Goal: Task Accomplishment & Management: Manage account settings

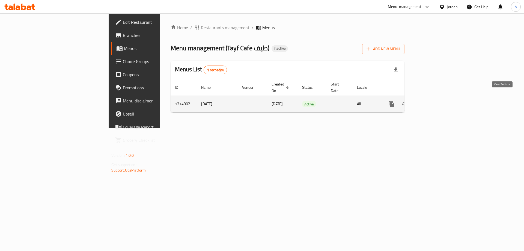
click at [435, 101] on icon "enhanced table" at bounding box center [431, 104] width 7 height 7
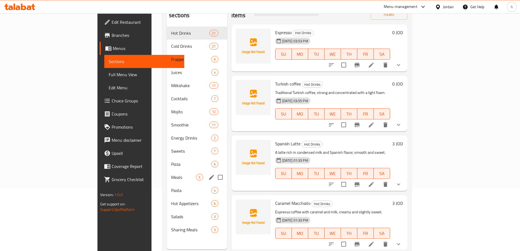
scroll to position [76, 0]
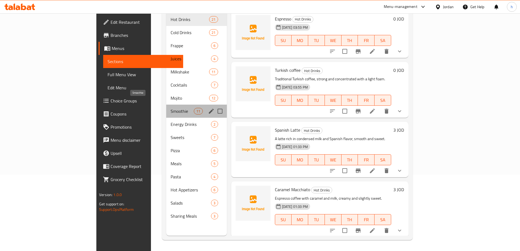
click at [171, 108] on span "Smoothie" at bounding box center [182, 111] width 23 height 7
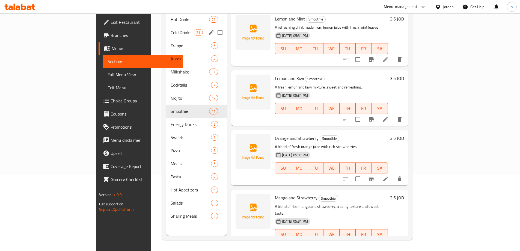
scroll to position [49, 0]
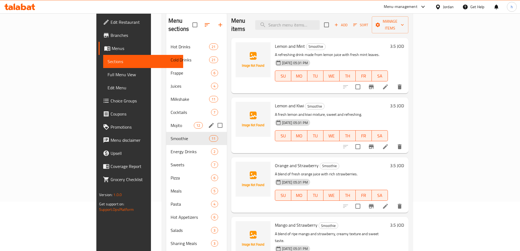
click at [214, 120] on input "Menu sections" at bounding box center [219, 125] width 11 height 11
checkbox input "true"
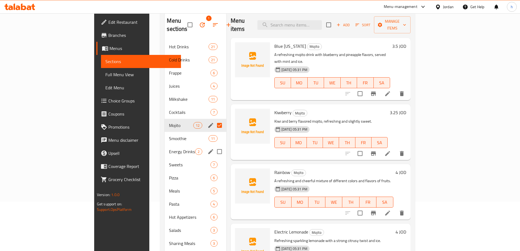
click at [214, 146] on input "Menu sections" at bounding box center [219, 151] width 11 height 11
checkbox input "true"
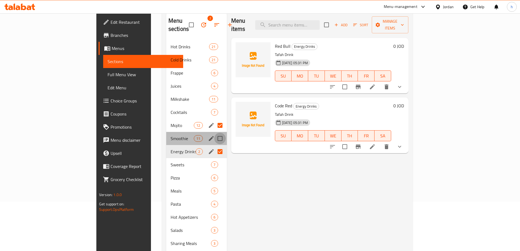
click at [214, 133] on input "Menu sections" at bounding box center [219, 138] width 11 height 11
checkbox input "true"
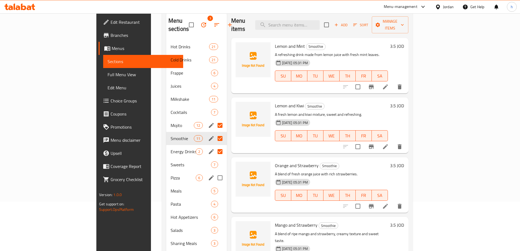
click at [214, 172] on input "Menu sections" at bounding box center [219, 177] width 11 height 11
checkbox input "true"
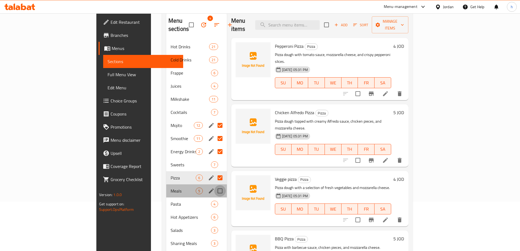
click at [214, 185] on input "Menu sections" at bounding box center [219, 190] width 11 height 11
checkbox input "true"
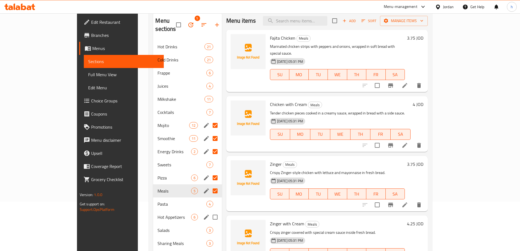
click at [209, 211] on input "Menu sections" at bounding box center [214, 216] width 11 height 11
checkbox input "true"
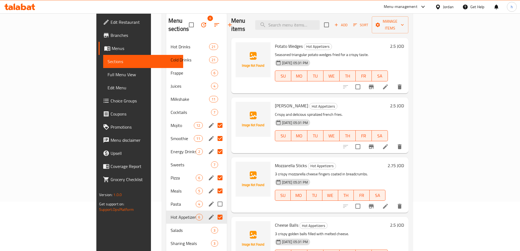
click at [214, 198] on input "Menu sections" at bounding box center [219, 203] width 11 height 11
checkbox input "true"
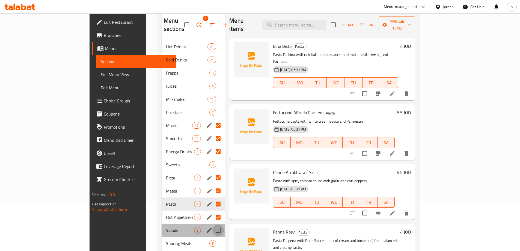
click at [212, 225] on input "Menu sections" at bounding box center [217, 230] width 11 height 11
checkbox input "true"
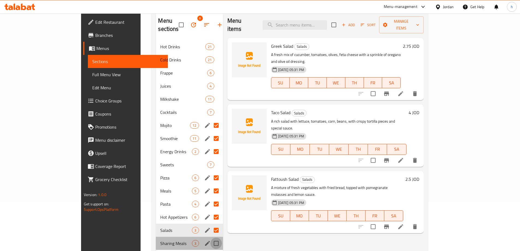
click at [211, 238] on input "Menu sections" at bounding box center [216, 243] width 11 height 11
checkbox input "true"
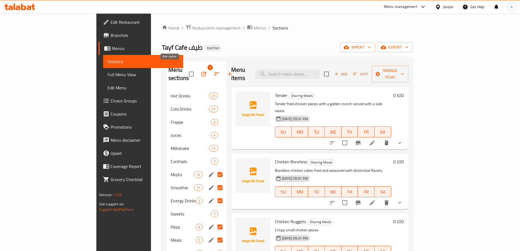
click at [201, 72] on icon "button" at bounding box center [203, 74] width 5 height 5
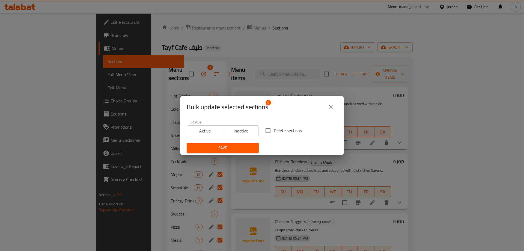
click at [274, 131] on span "Delete sections" at bounding box center [288, 130] width 28 height 7
click at [274, 131] on input "Delete sections" at bounding box center [267, 130] width 11 height 11
checkbox input "true"
click at [228, 146] on span "Save" at bounding box center [222, 147] width 63 height 7
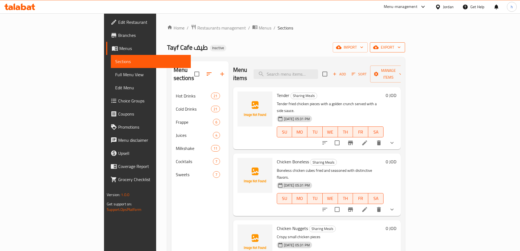
click at [401, 47] on span "export" at bounding box center [387, 47] width 26 height 7
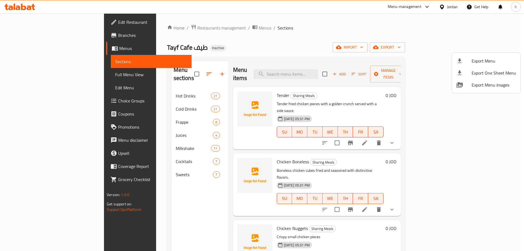
click at [455, 46] on div at bounding box center [262, 125] width 524 height 251
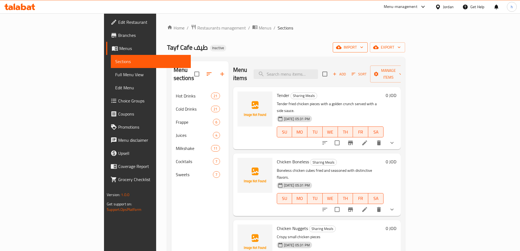
click at [364, 45] on span "import" at bounding box center [350, 47] width 26 height 7
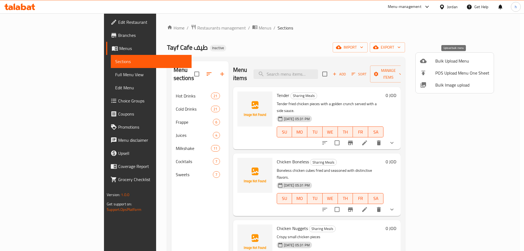
click at [456, 60] on span "Bulk Upload Menu" at bounding box center [463, 61] width 54 height 7
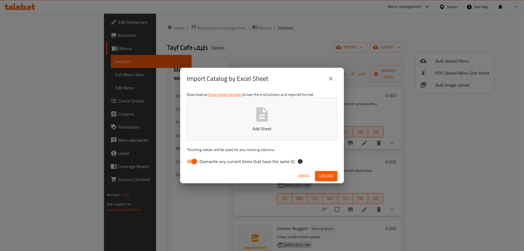
click at [196, 162] on input "Overwrite any current items that have the same ID." at bounding box center [194, 161] width 31 height 10
checkbox input "false"
click at [323, 177] on span "Upload" at bounding box center [327, 176] width 14 height 7
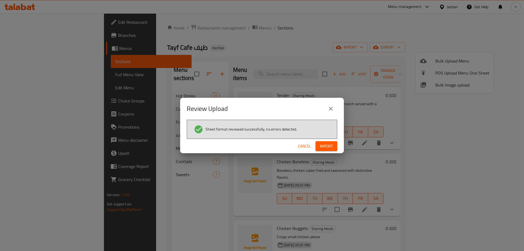
click at [326, 144] on span "Import" at bounding box center [326, 146] width 13 height 7
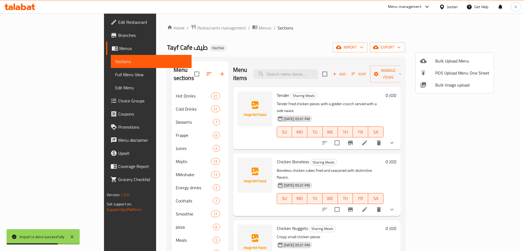
click at [40, 76] on div at bounding box center [262, 125] width 524 height 251
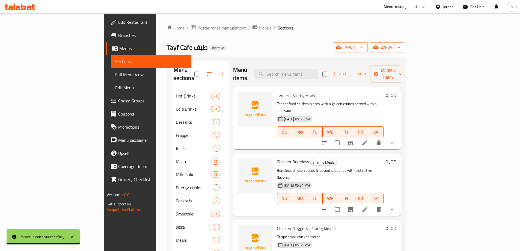
click at [115, 73] on span "Full Menu View" at bounding box center [150, 74] width 71 height 7
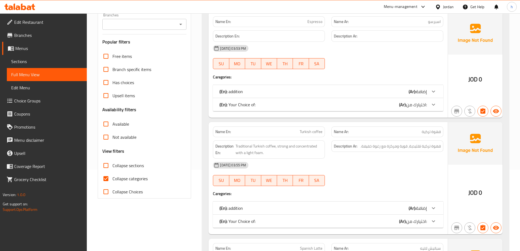
scroll to position [82, 0]
click at [119, 178] on span "Collapse categories" at bounding box center [130, 178] width 35 height 7
click at [113, 178] on input "Collapse categories" at bounding box center [105, 177] width 13 height 13
checkbox input "false"
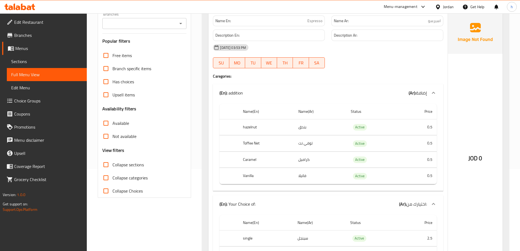
click at [113, 165] on span "Collapse sections" at bounding box center [128, 164] width 31 height 7
click at [113, 165] on input "Collapse sections" at bounding box center [105, 164] width 13 height 13
checkbox input "true"
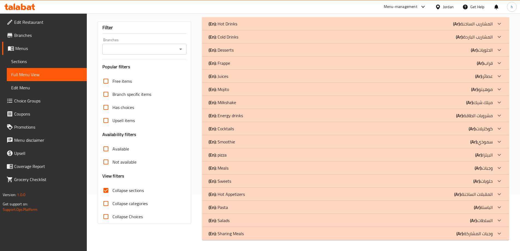
scroll to position [56, 0]
click at [260, 231] on div "(En): Sharing Meals (Ar): وجبات المشاركة" at bounding box center [351, 233] width 284 height 7
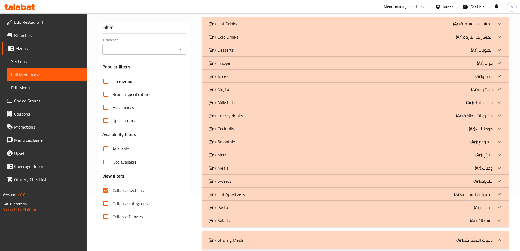
click at [260, 220] on div "(En): Salads (Ar): السلطات" at bounding box center [351, 220] width 284 height 7
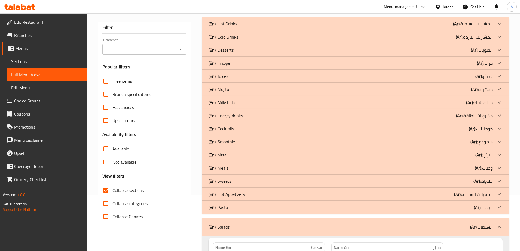
click at [226, 205] on p "(En): Pasta" at bounding box center [218, 207] width 19 height 7
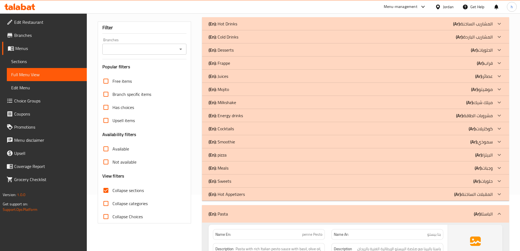
click at [252, 194] on div "(En): Hot Appetizers (Ar): المقبلات الساخنة" at bounding box center [351, 194] width 284 height 7
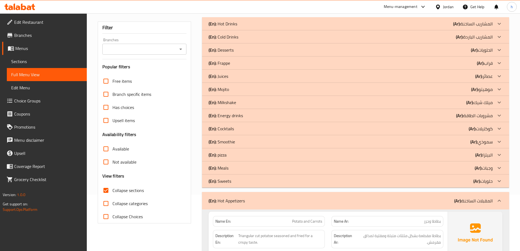
click at [243, 183] on div "(En): Sweets (Ar): حلويات" at bounding box center [351, 181] width 284 height 7
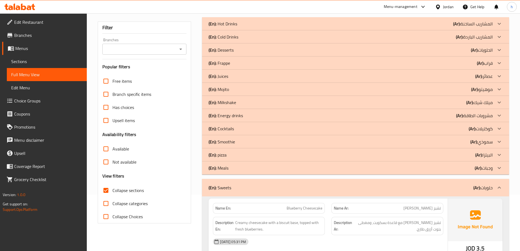
click at [221, 171] on p "(En): Meals" at bounding box center [219, 168] width 20 height 7
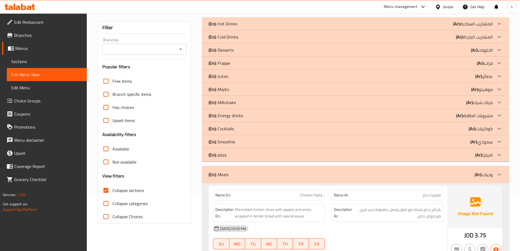
click at [228, 157] on div "(En): pizza (Ar): البيتزا" at bounding box center [351, 155] width 284 height 7
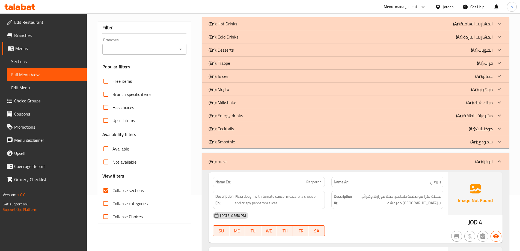
click at [232, 141] on p "(En): Smoothie" at bounding box center [222, 141] width 26 height 7
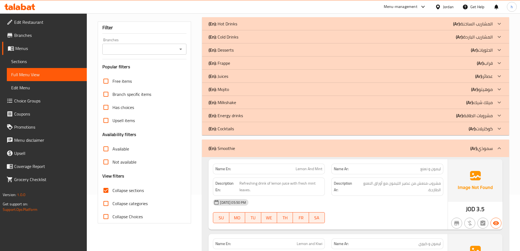
click at [249, 116] on div "(En): Energy drinks (Ar): مشروبات الطاقة" at bounding box center [351, 115] width 284 height 7
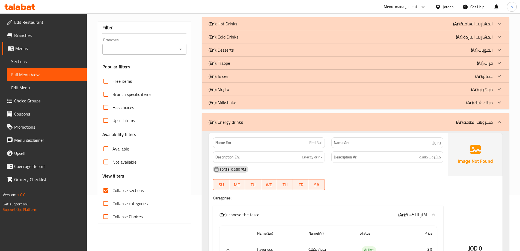
click at [241, 87] on div "(En): Mojito (Ar): موهيتو" at bounding box center [351, 89] width 284 height 7
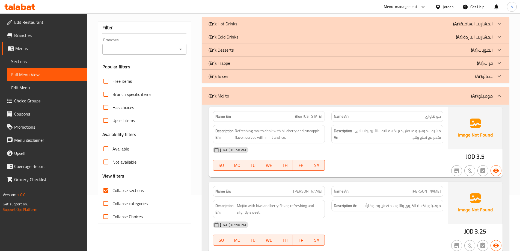
click at [239, 46] on div "(En): Desserts (Ar): الحلويات" at bounding box center [355, 49] width 307 height 13
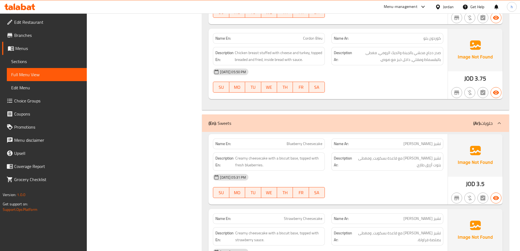
scroll to position [3771, 0]
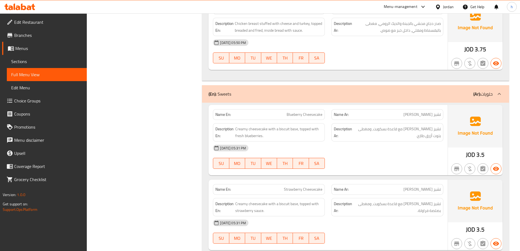
click at [228, 93] on p "(En): Sweets" at bounding box center [220, 94] width 23 height 7
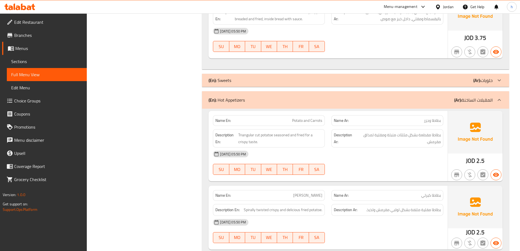
scroll to position [3769, 0]
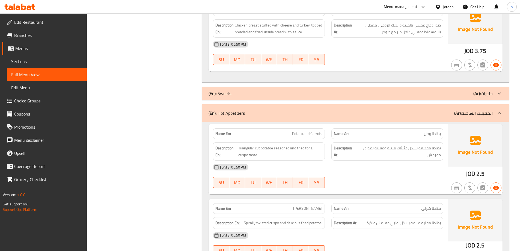
click at [37, 64] on span "Sections" at bounding box center [46, 61] width 71 height 7
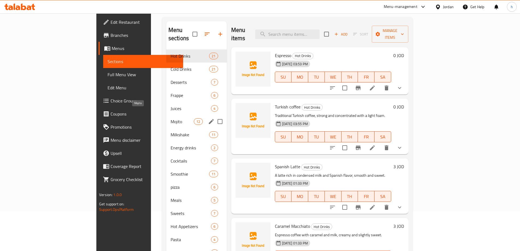
scroll to position [76, 0]
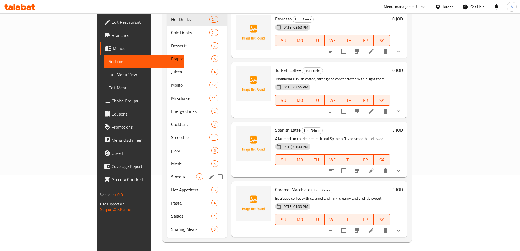
drag, startPoint x: 193, startPoint y: 169, endPoint x: 101, endPoint y: 173, distance: 92.9
click at [215, 171] on input "Menu sections" at bounding box center [220, 176] width 11 height 11
checkbox input "true"
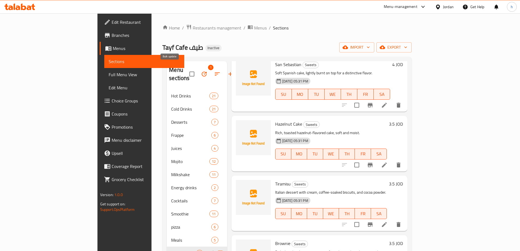
click at [198, 73] on button "button" at bounding box center [204, 73] width 13 height 13
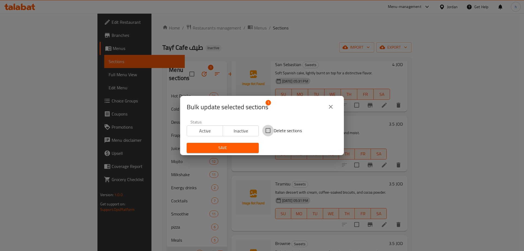
click at [269, 131] on input "Delete sections" at bounding box center [267, 130] width 11 height 11
checkbox input "true"
click at [241, 151] on span "Save" at bounding box center [222, 147] width 63 height 7
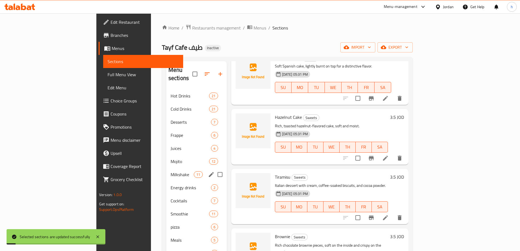
scroll to position [76, 0]
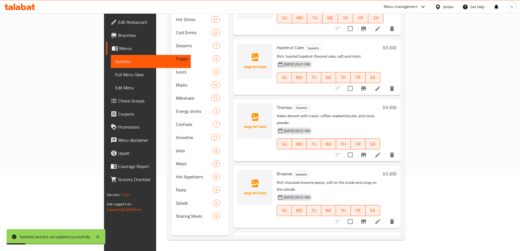
click at [111, 79] on link "Full Menu View" at bounding box center [151, 74] width 80 height 13
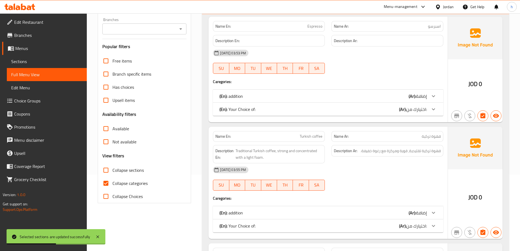
click at [117, 182] on span "Collapse categories" at bounding box center [130, 183] width 35 height 7
click at [113, 182] on input "Collapse categories" at bounding box center [105, 183] width 13 height 13
checkbox input "false"
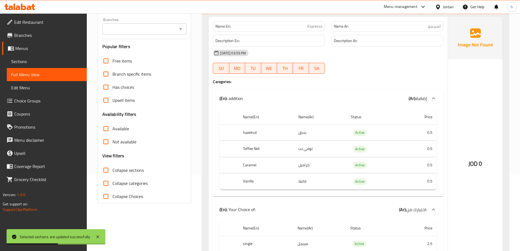
click at [117, 171] on span "Collapse sections" at bounding box center [128, 170] width 31 height 7
click at [113, 171] on input "Collapse sections" at bounding box center [105, 170] width 13 height 13
checkbox input "true"
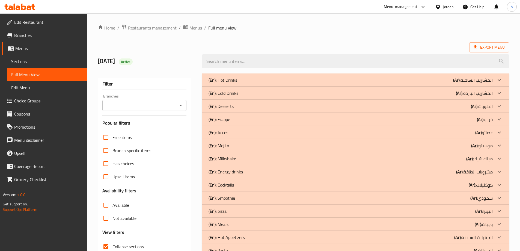
click at [239, 105] on div "(En): Desserts (Ar): الحلويات" at bounding box center [351, 106] width 284 height 7
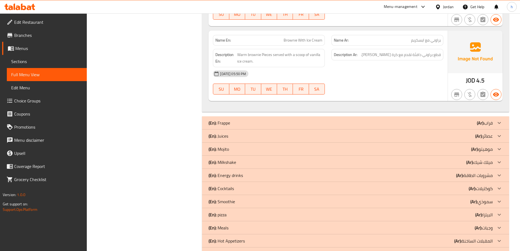
scroll to position [589, 0]
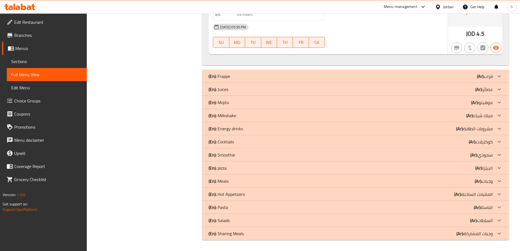
click at [231, 237] on p "(En): Sharing Meals" at bounding box center [226, 233] width 35 height 7
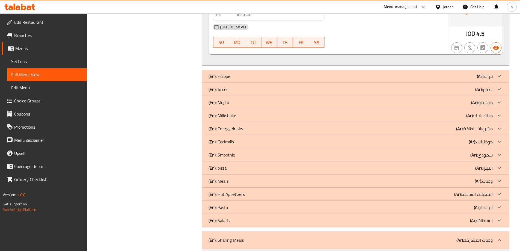
click at [229, 221] on p "(En): Salads" at bounding box center [219, 220] width 21 height 7
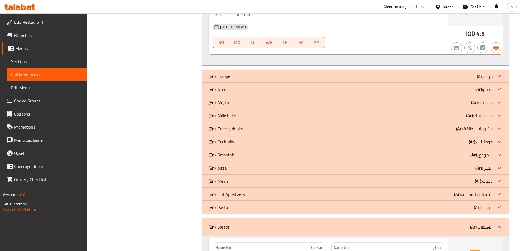
click at [231, 207] on div "(En): Pasta (Ar): الباستا" at bounding box center [351, 207] width 284 height 7
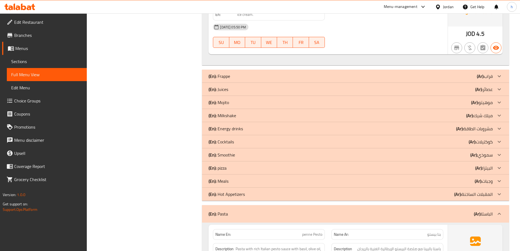
click at [235, 196] on p "(En): Hot Appetizers" at bounding box center [227, 194] width 36 height 7
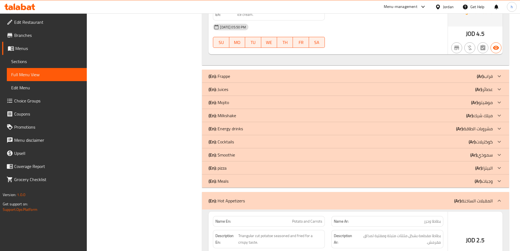
click at [235, 182] on div "(En): Meals (Ar): وجبات" at bounding box center [351, 181] width 284 height 7
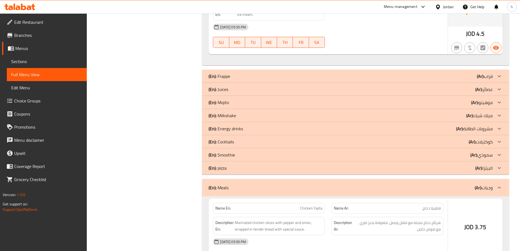
click at [235, 167] on div "(En): pizza (Ar): البيتزا" at bounding box center [351, 168] width 284 height 7
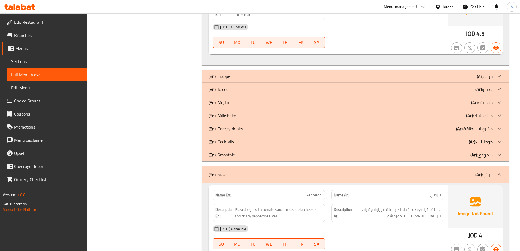
click at [237, 158] on div "(En): Smoothie (Ar): سموذي" at bounding box center [351, 155] width 284 height 7
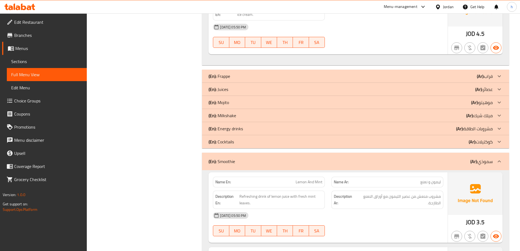
click at [241, 127] on p "(En): Energy drinks" at bounding box center [226, 128] width 34 height 7
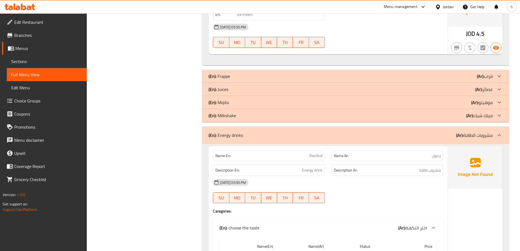
click at [243, 100] on div "(En): Mojito (Ar): موهيتو" at bounding box center [351, 102] width 284 height 7
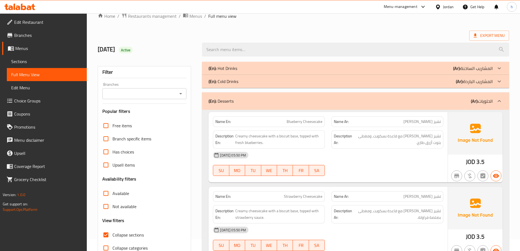
scroll to position [0, 0]
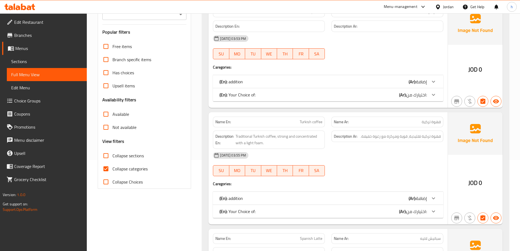
scroll to position [82, 0]
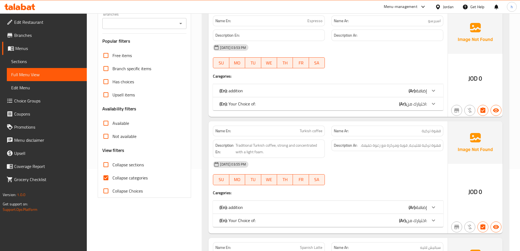
click at [43, 57] on link "Sections" at bounding box center [47, 61] width 80 height 13
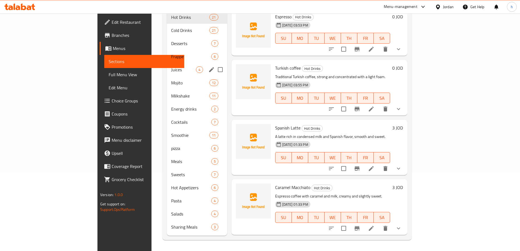
scroll to position [76, 0]
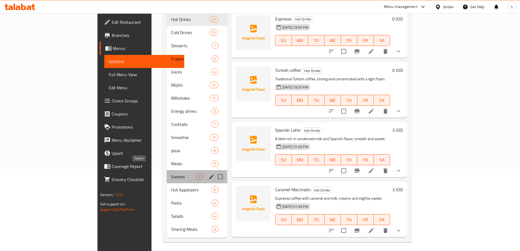
click at [171, 173] on span "Sweets" at bounding box center [183, 176] width 25 height 7
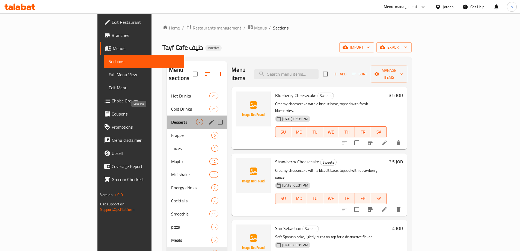
click at [171, 119] on span "Desserts" at bounding box center [183, 122] width 25 height 7
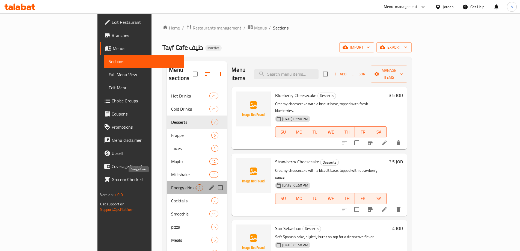
click at [171, 184] on span "Energy drinks" at bounding box center [183, 187] width 25 height 7
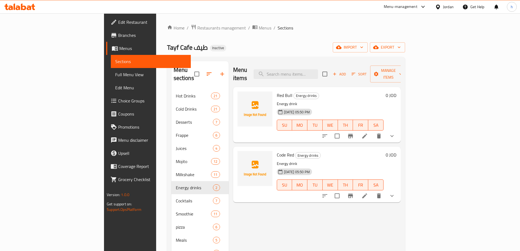
click at [368, 133] on icon at bounding box center [365, 136] width 7 height 7
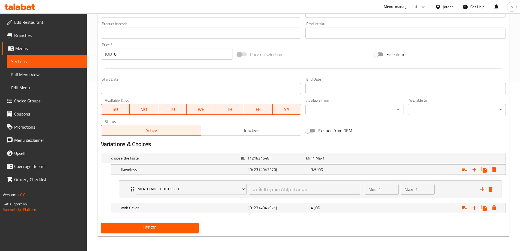
scroll to position [170, 0]
click at [228, 172] on div "flavorless" at bounding box center [183, 169] width 127 height 8
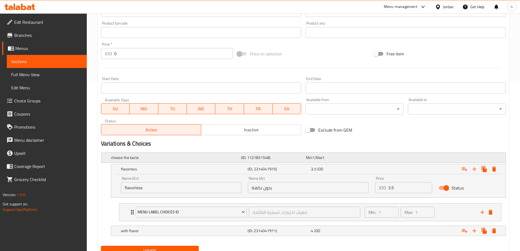
click at [279, 160] on h5 "(ID: 1121831548)" at bounding box center [272, 157] width 63 height 5
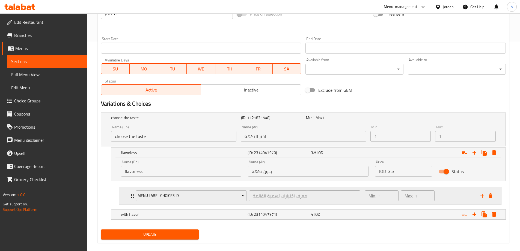
scroll to position [217, 0]
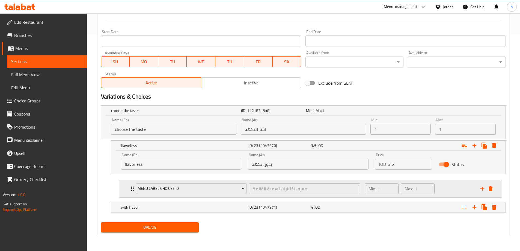
click at [450, 185] on div "Min: 1 ​ Max: 1 ​" at bounding box center [420, 188] width 116 height 17
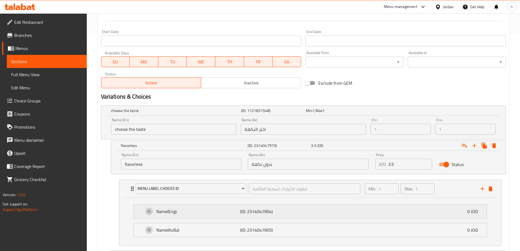
scroll to position [265, 0]
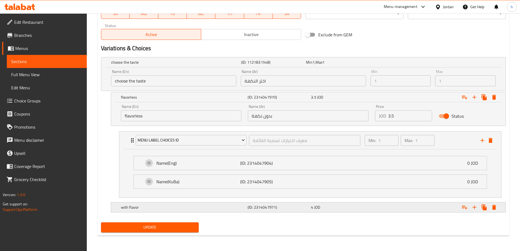
click at [328, 212] on div "with flavor (ID: 2314047971) 4 JOD" at bounding box center [310, 207] width 380 height 12
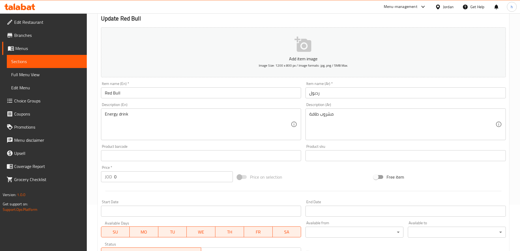
scroll to position [0, 0]
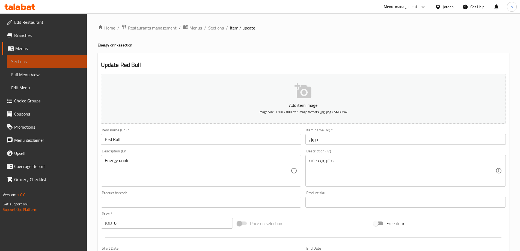
click at [34, 62] on span "Sections" at bounding box center [46, 61] width 71 height 7
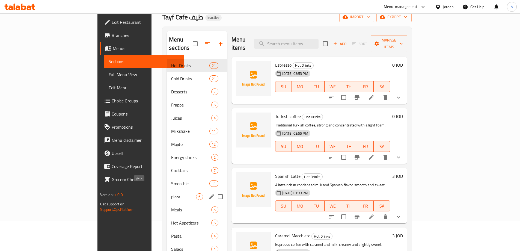
scroll to position [55, 0]
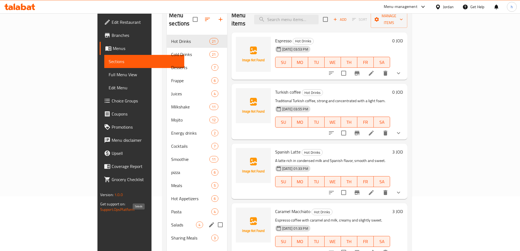
click at [171, 222] on span "Salads" at bounding box center [183, 225] width 25 height 7
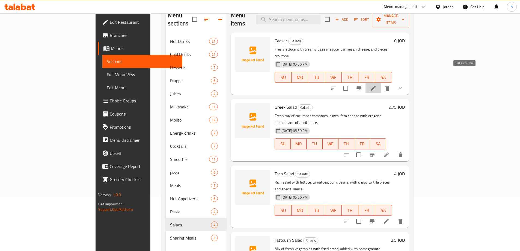
click at [377, 85] on icon at bounding box center [373, 88] width 7 height 7
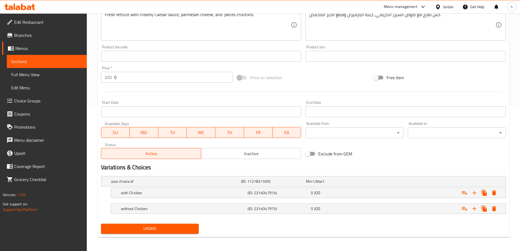
scroll to position [147, 0]
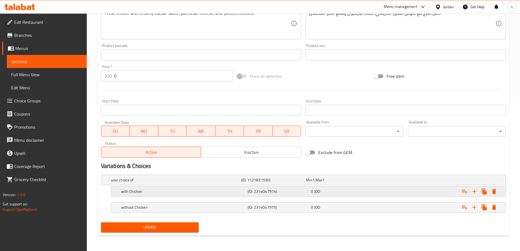
click at [425, 192] on div "Expand" at bounding box center [436, 191] width 127 height 12
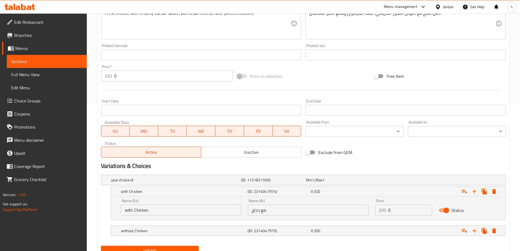
scroll to position [171, 0]
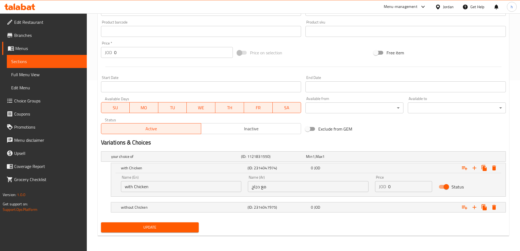
click at [400, 186] on input "0" at bounding box center [410, 186] width 44 height 11
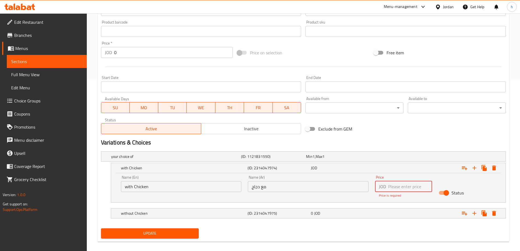
click at [401, 185] on input "number" at bounding box center [410, 186] width 44 height 11
click at [402, 187] on input "number" at bounding box center [410, 186] width 44 height 11
click at [393, 184] on input "number" at bounding box center [410, 186] width 44 height 11
click at [394, 186] on input "number" at bounding box center [410, 186] width 44 height 11
paste input "3.75"
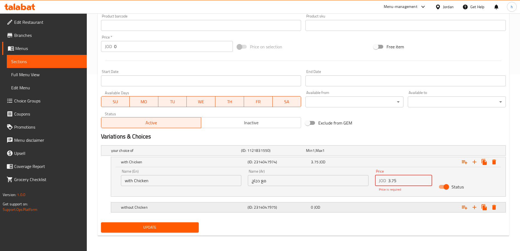
type input "3.75"
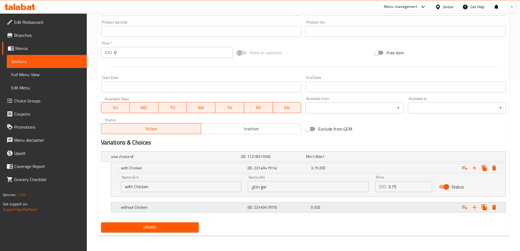
click at [370, 205] on div "0 JOD" at bounding box center [341, 207] width 61 height 5
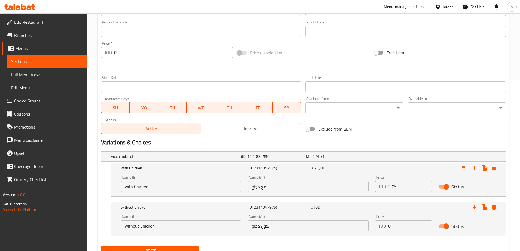
click at [395, 224] on input "0" at bounding box center [410, 225] width 44 height 11
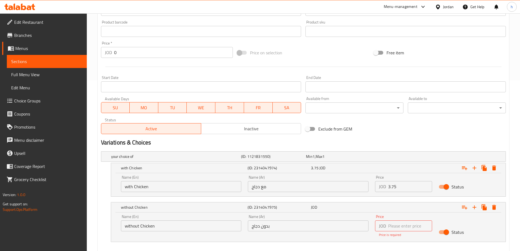
click at [417, 229] on input "number" at bounding box center [410, 225] width 44 height 11
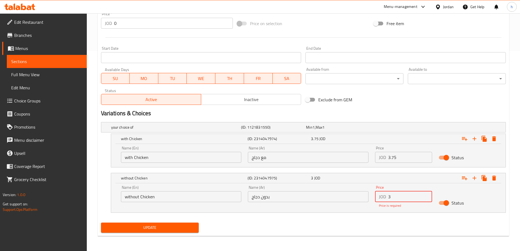
scroll to position [200, 0]
type input "3"
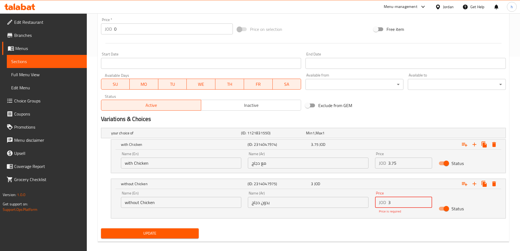
click at [149, 230] on span "Update" at bounding box center [149, 233] width 89 height 7
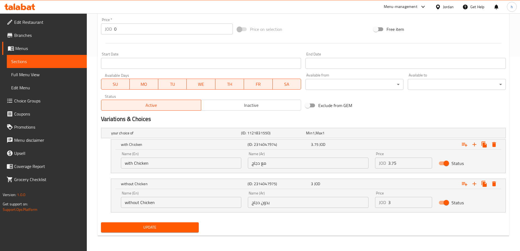
click at [131, 227] on span "Update" at bounding box center [149, 227] width 89 height 7
click at [51, 62] on span "Sections" at bounding box center [46, 61] width 71 height 7
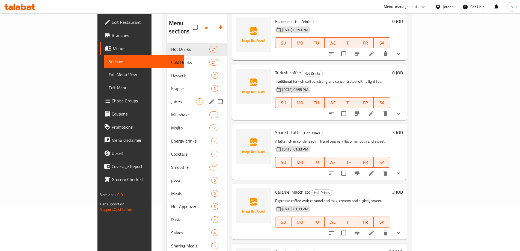
scroll to position [55, 0]
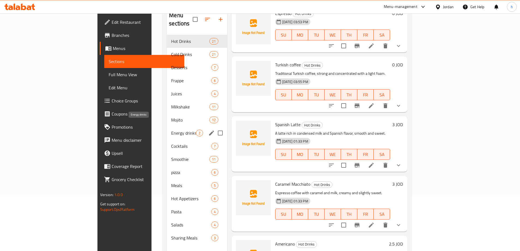
click at [171, 130] on span "Energy drinks" at bounding box center [183, 133] width 25 height 7
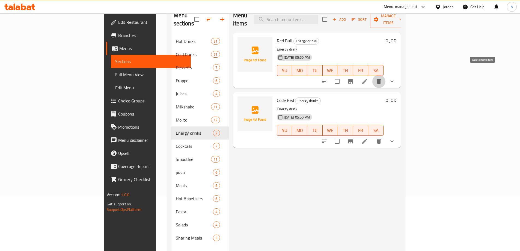
click at [381, 79] on icon "delete" at bounding box center [379, 81] width 4 height 5
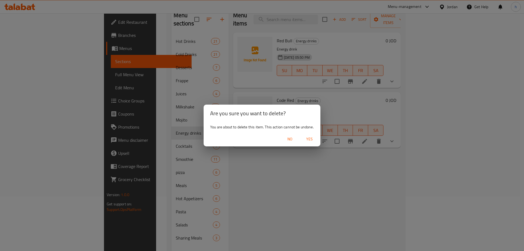
click at [363, 96] on div "Are you sure you want to delete? You are about to delete this item. This action…" at bounding box center [262, 125] width 524 height 251
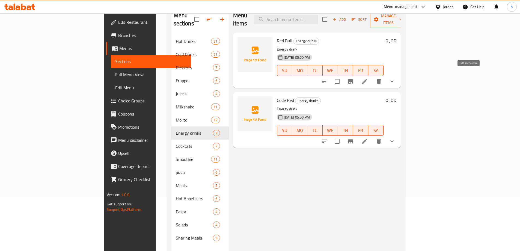
click at [368, 78] on icon at bounding box center [365, 81] width 7 height 7
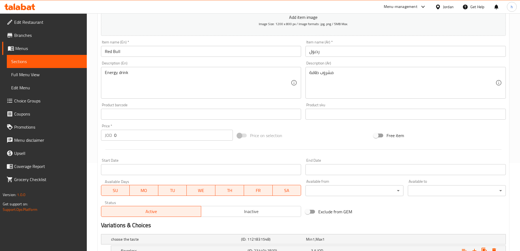
scroll to position [170, 0]
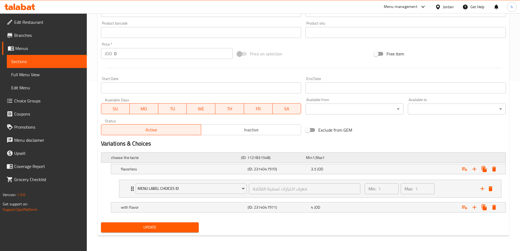
click at [379, 159] on div "choose the taste (ID: 1121831548) Min 1 , Max 1" at bounding box center [305, 158] width 390 height 12
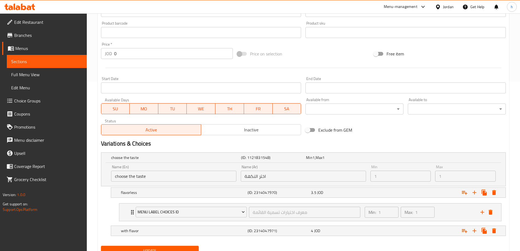
scroll to position [193, 0]
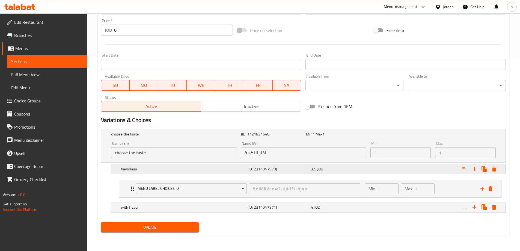
click at [333, 168] on div "3.5 JOD" at bounding box center [341, 168] width 61 height 5
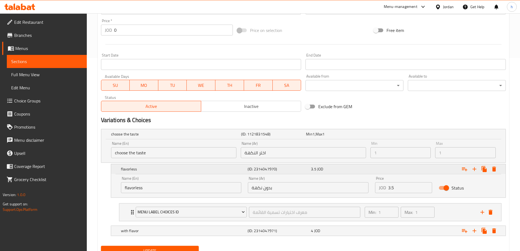
scroll to position [217, 0]
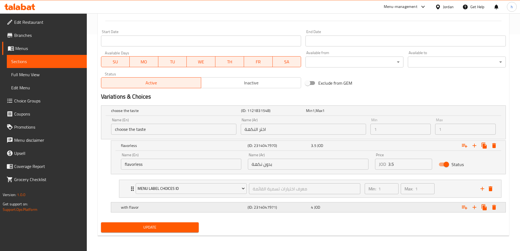
click at [347, 205] on div "4 JOD" at bounding box center [341, 207] width 61 height 5
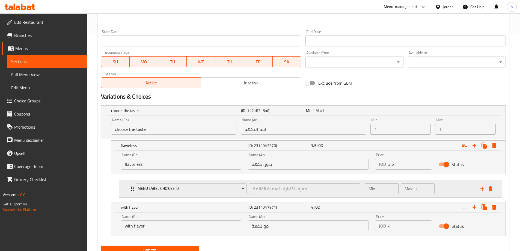
click at [443, 192] on div "Min: 1 ​ Max: 1 ​" at bounding box center [420, 188] width 116 height 17
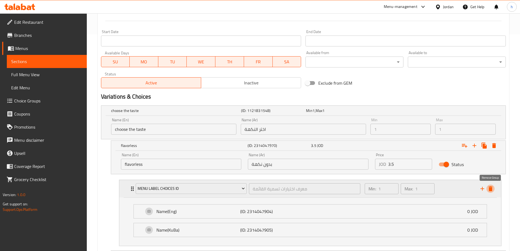
click at [494, 188] on button "delete" at bounding box center [491, 189] width 8 height 8
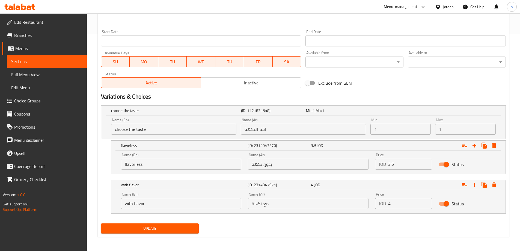
click at [160, 230] on span "Update" at bounding box center [149, 228] width 89 height 7
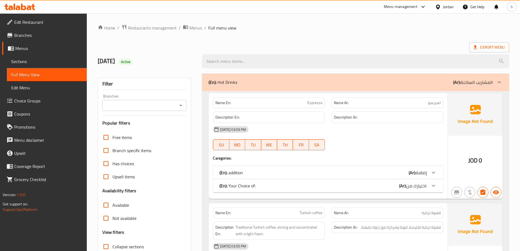
scroll to position [109, 0]
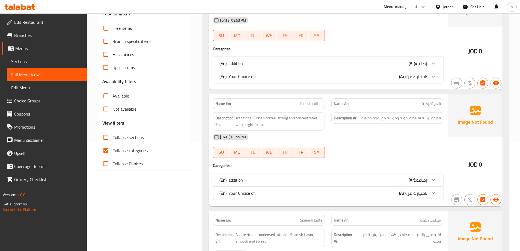
click at [137, 137] on span "Collapse sections" at bounding box center [128, 137] width 31 height 7
click at [113, 137] on input "Collapse sections" at bounding box center [105, 137] width 13 height 13
checkbox input "true"
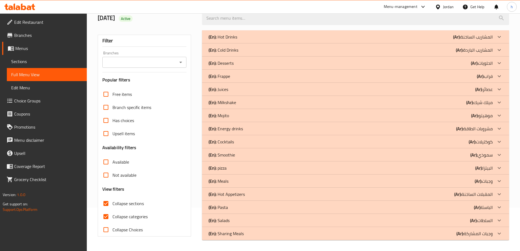
scroll to position [43, 0]
click at [103, 151] on h3 "Availability filters" at bounding box center [119, 147] width 34 height 6
click at [104, 216] on input "Collapse categories" at bounding box center [105, 216] width 13 height 13
checkbox input "false"
drag, startPoint x: 243, startPoint y: 235, endPoint x: 238, endPoint y: 225, distance: 12.1
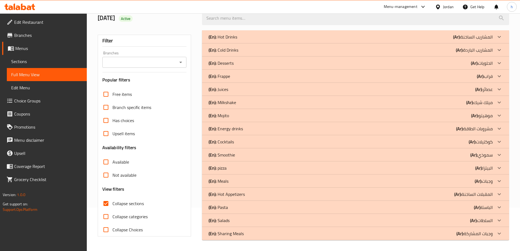
click at [243, 235] on p "(En): Sharing Meals" at bounding box center [226, 233] width 35 height 7
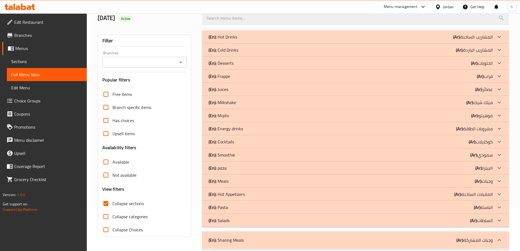
click at [237, 221] on div "(En): Salads (Ar): السلطات" at bounding box center [351, 220] width 284 height 7
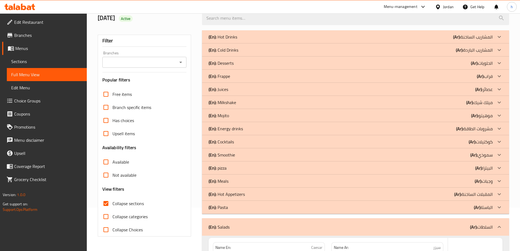
click at [234, 207] on div "(En): Pasta (Ar): الباستا" at bounding box center [351, 207] width 284 height 7
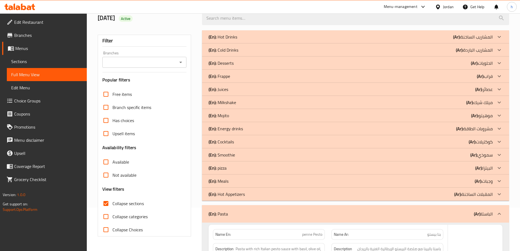
click at [235, 196] on p "(En): Hot Appetizers" at bounding box center [227, 194] width 36 height 7
click at [222, 181] on p "(En): Meals" at bounding box center [219, 181] width 20 height 7
click at [223, 166] on p "(En): pizza" at bounding box center [218, 168] width 18 height 7
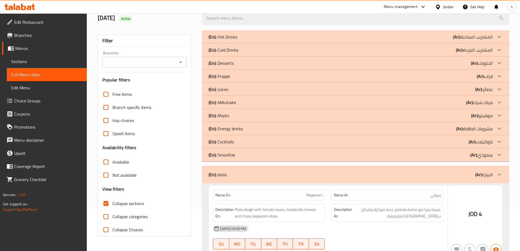
click at [226, 155] on p "(En): Smoothie" at bounding box center [222, 155] width 26 height 7
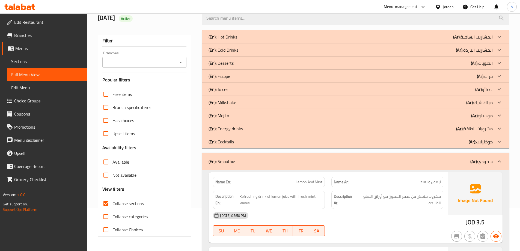
click at [240, 128] on p "(En): Energy drinks" at bounding box center [226, 128] width 34 height 7
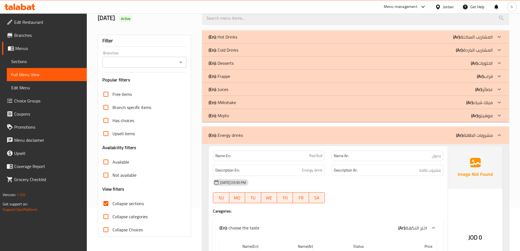
click at [245, 112] on div "(En): Mojito (Ar): موهيتو" at bounding box center [351, 115] width 284 height 7
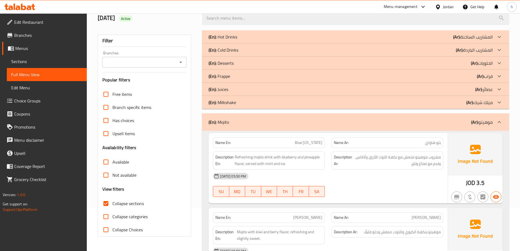
click at [232, 61] on p "(En): Desserts" at bounding box center [221, 63] width 25 height 7
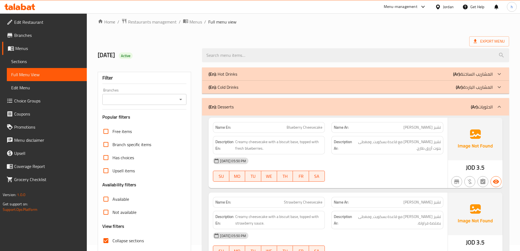
scroll to position [0, 0]
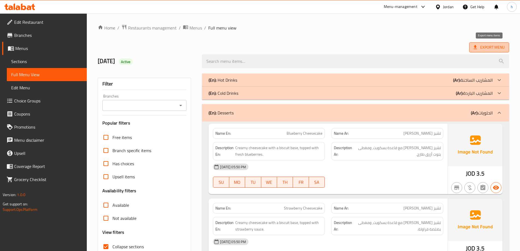
click at [484, 46] on span "Export Menu" at bounding box center [489, 47] width 31 height 7
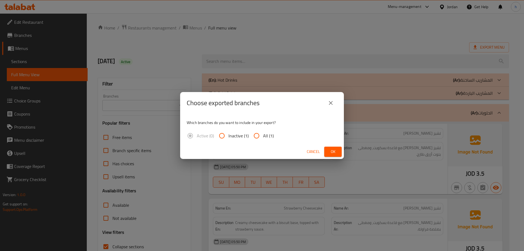
click at [259, 136] on input "All (1)" at bounding box center [256, 135] width 13 height 13
radio input "true"
click at [335, 149] on span "Ok" at bounding box center [333, 151] width 9 height 7
